Goal: Transaction & Acquisition: Purchase product/service

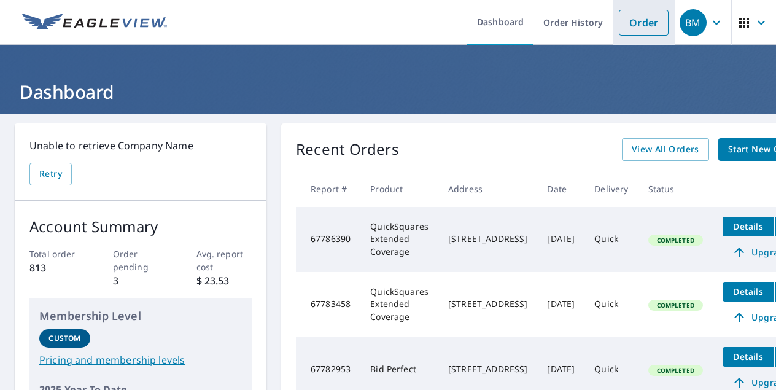
click at [643, 33] on link "Order" at bounding box center [644, 23] width 50 height 26
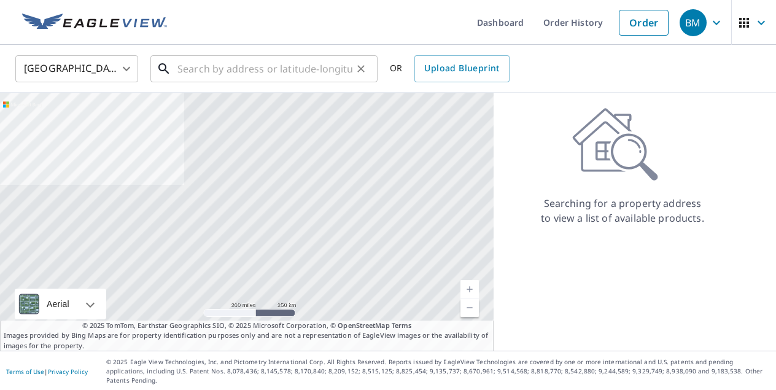
click at [333, 76] on input "text" at bounding box center [264, 69] width 175 height 34
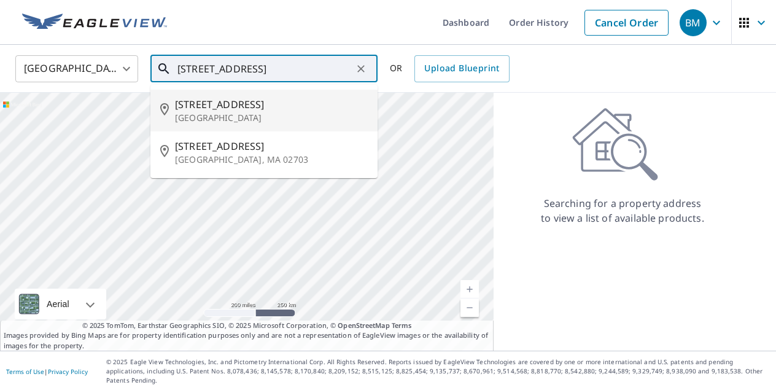
click at [281, 111] on span "[STREET_ADDRESS]" at bounding box center [271, 104] width 193 height 15
type input "[STREET_ADDRESS]"
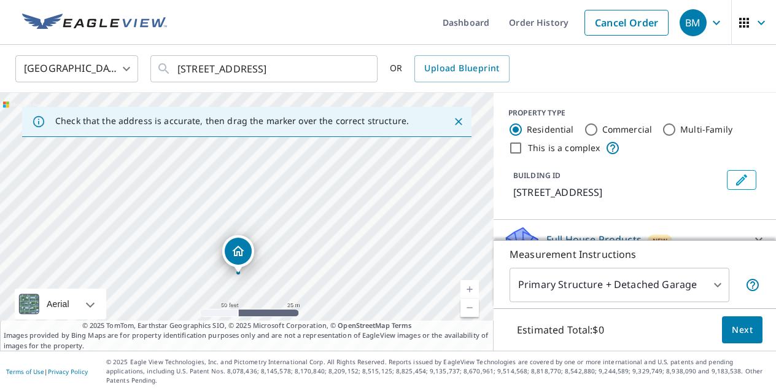
drag, startPoint x: 261, startPoint y: 228, endPoint x: 295, endPoint y: 104, distance: 129.3
click at [295, 104] on div "[STREET_ADDRESS]" at bounding box center [247, 222] width 494 height 258
drag, startPoint x: 304, startPoint y: 231, endPoint x: 273, endPoint y: 228, distance: 31.5
click at [273, 228] on div "[STREET_ADDRESS]" at bounding box center [247, 222] width 494 height 258
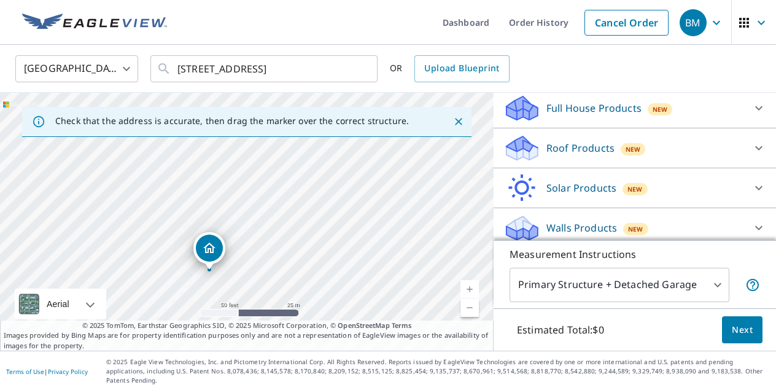
click at [571, 157] on div "Roof Products New" at bounding box center [623, 148] width 241 height 29
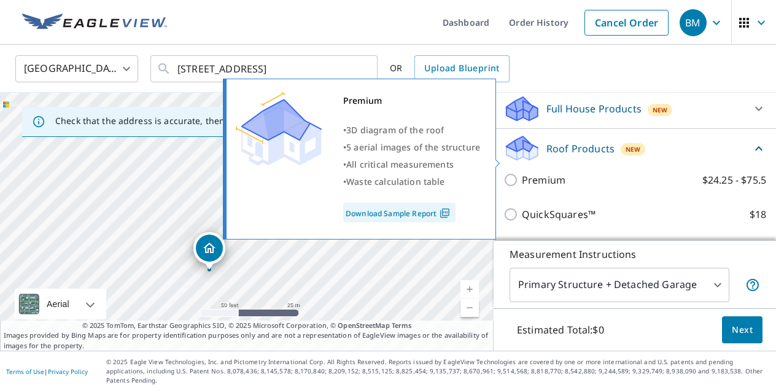
scroll to position [170, 0]
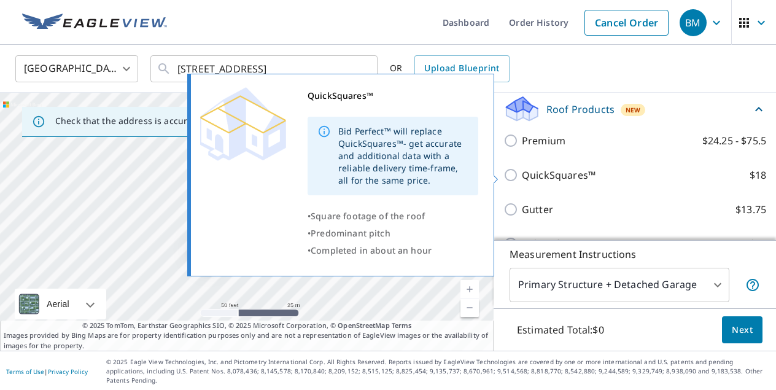
click at [564, 176] on p "QuickSquares™" at bounding box center [559, 175] width 74 height 15
click at [522, 176] on input "QuickSquares™ $18" at bounding box center [512, 175] width 18 height 15
checkbox input "true"
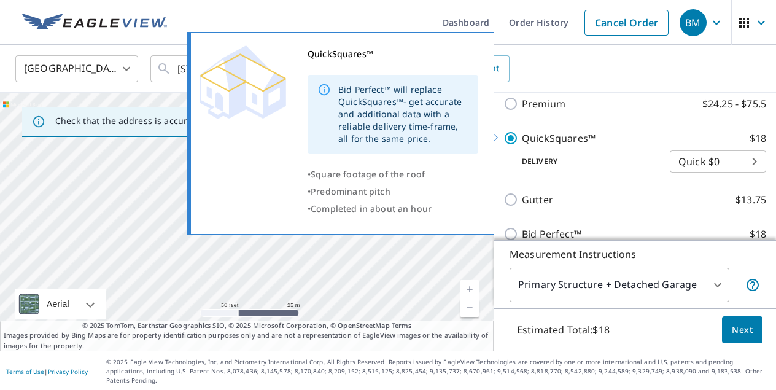
scroll to position [243, 0]
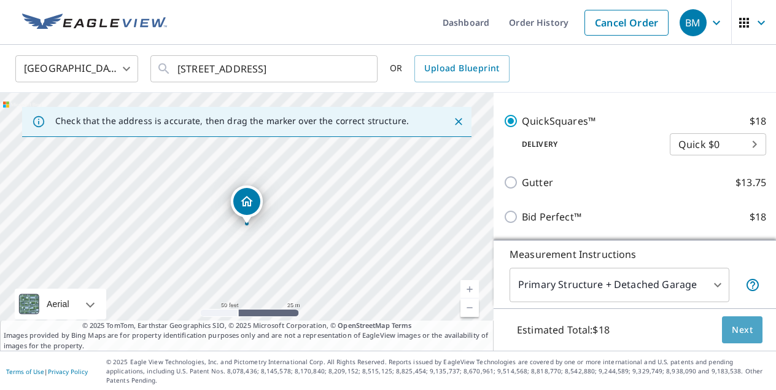
click at [732, 325] on button "Next" at bounding box center [742, 330] width 41 height 28
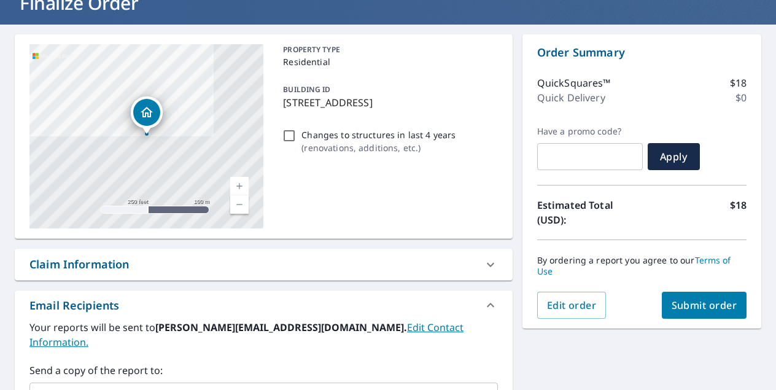
scroll to position [99, 0]
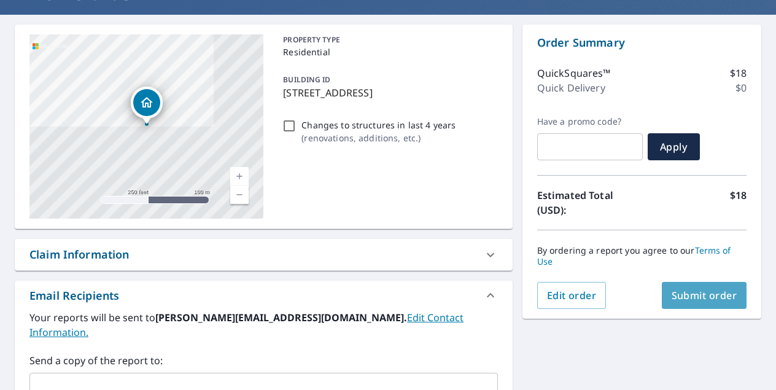
click at [678, 289] on span "Submit order" at bounding box center [705, 296] width 66 height 14
